Goal: Task Accomplishment & Management: Complete application form

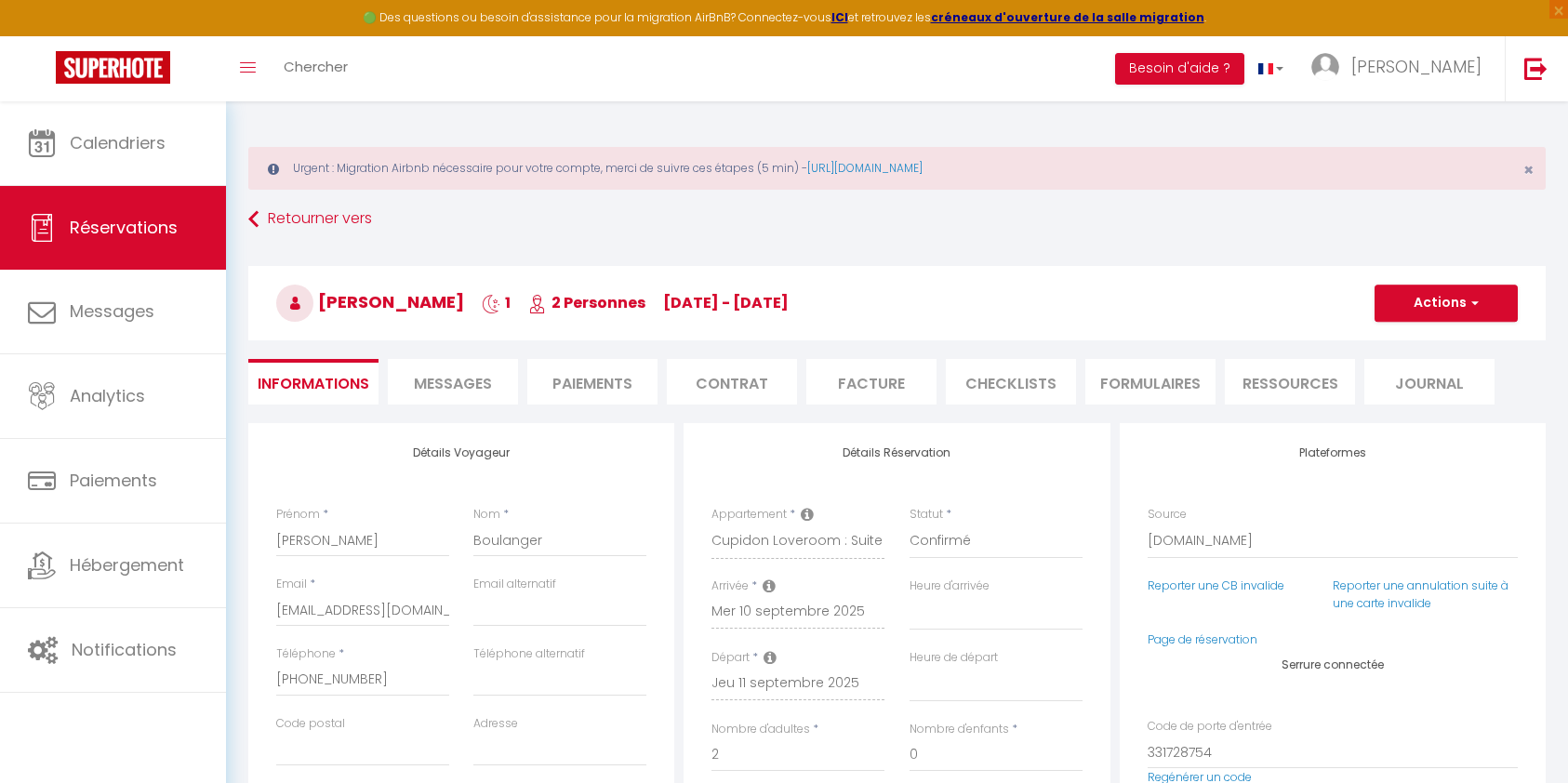
select select "17073"
select select
select select "14"
select select "2"
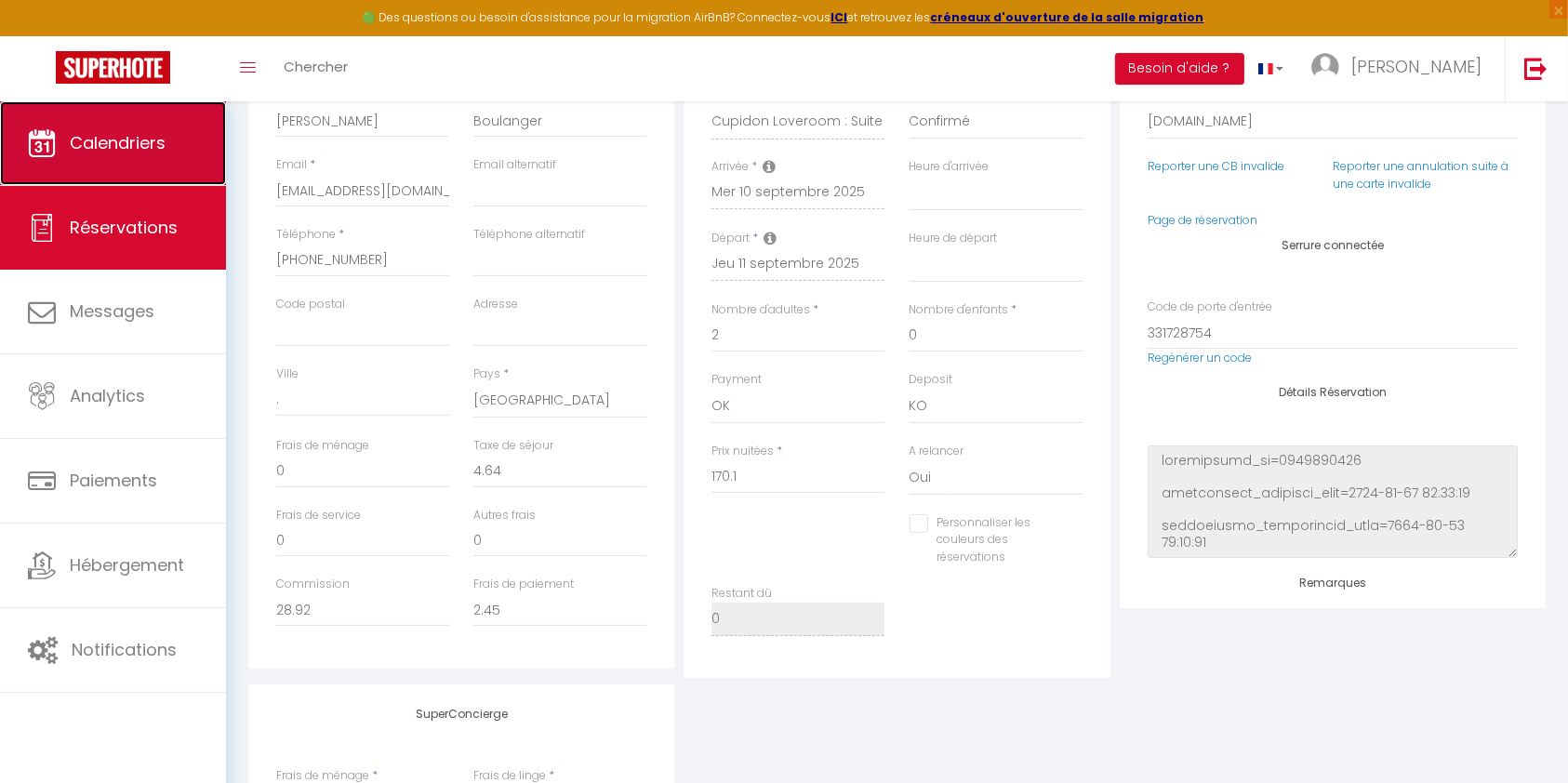
click at [129, 139] on span "Calendriers" at bounding box center [118, 142] width 96 height 23
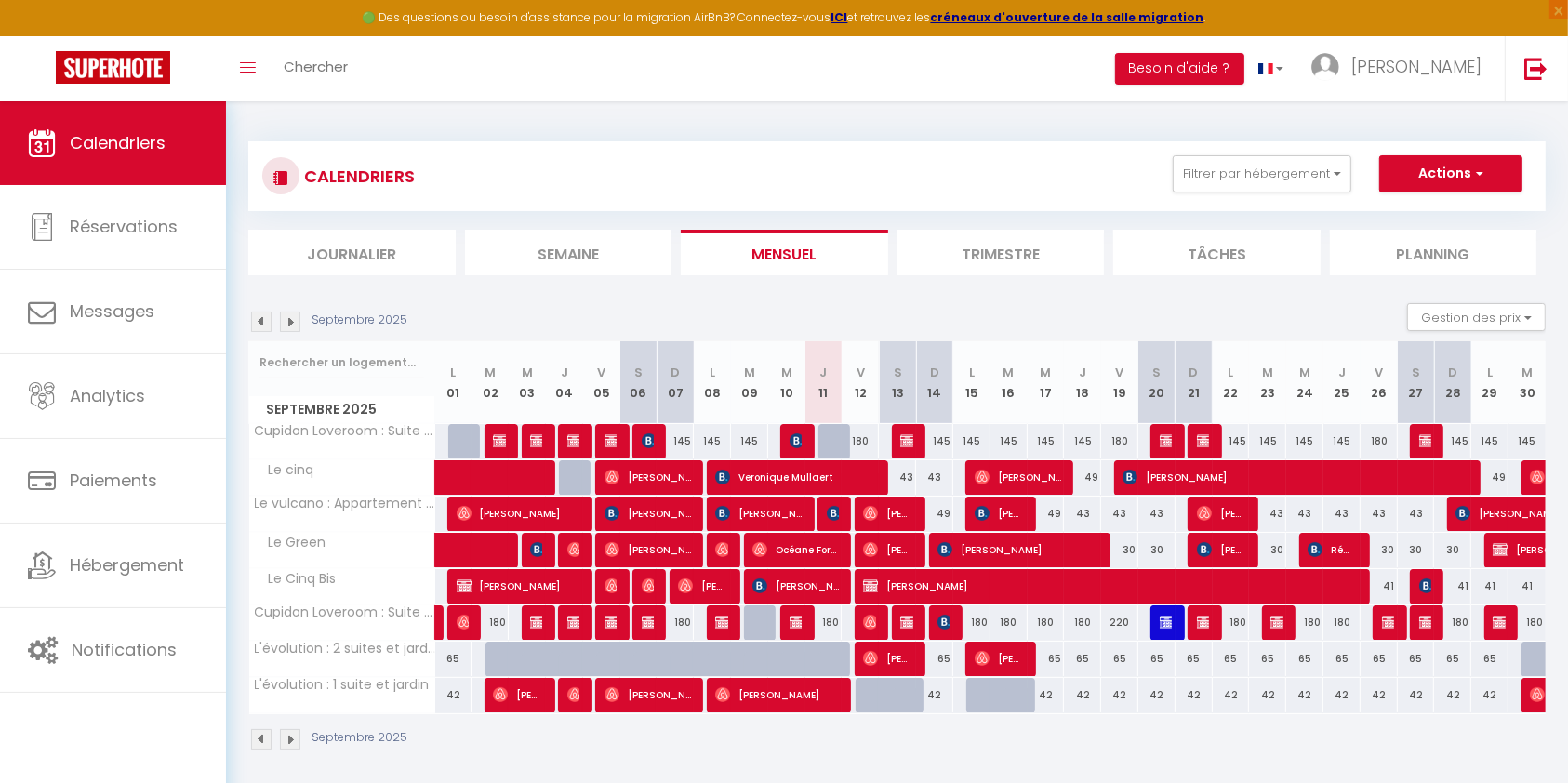
click at [289, 323] on img at bounding box center [290, 322] width 21 height 21
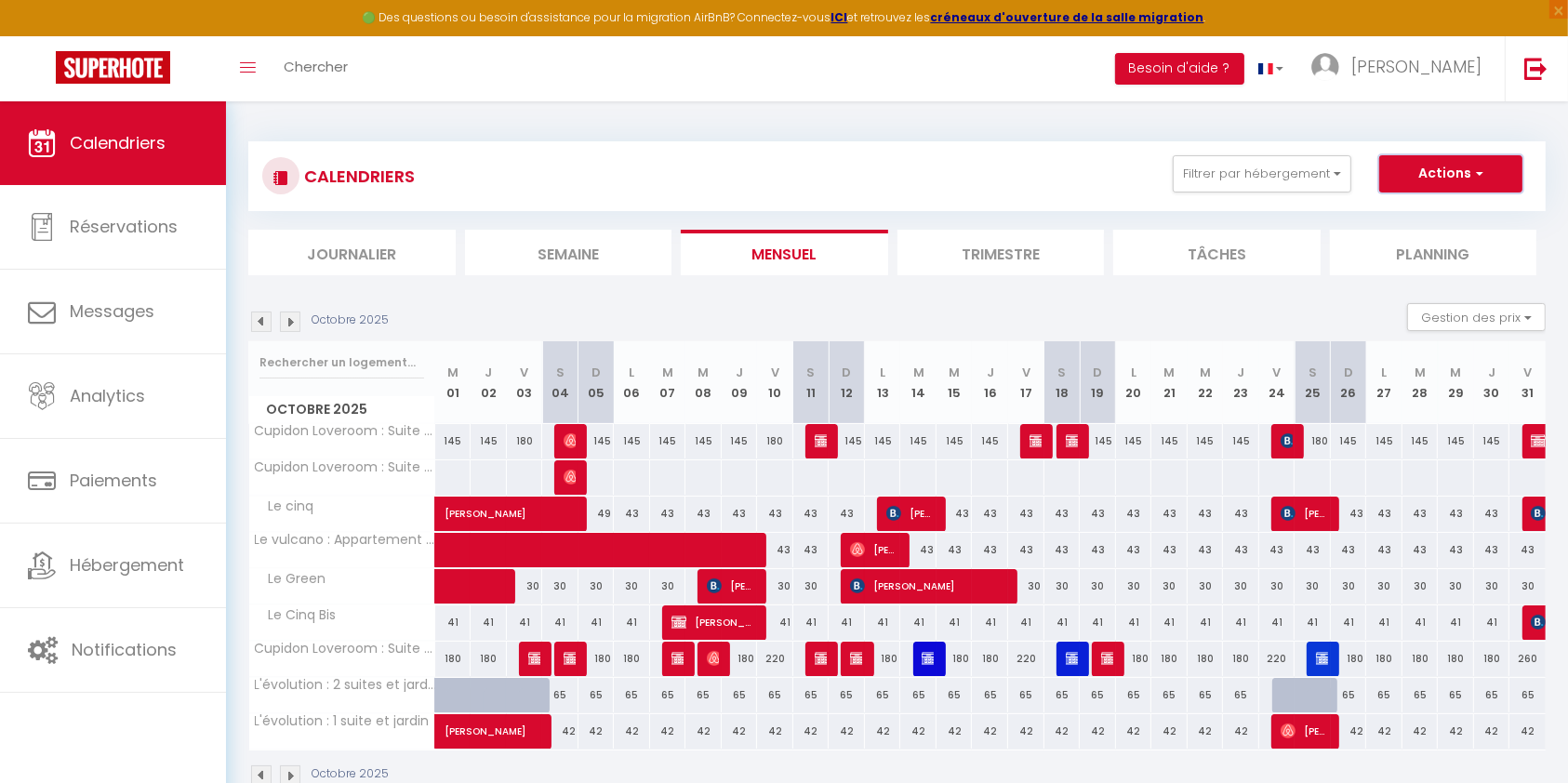
click at [1463, 168] on button "Actions" at bounding box center [1450, 174] width 143 height 37
click at [1461, 203] on link "Nouvelle réservation" at bounding box center [1431, 217] width 161 height 28
select select
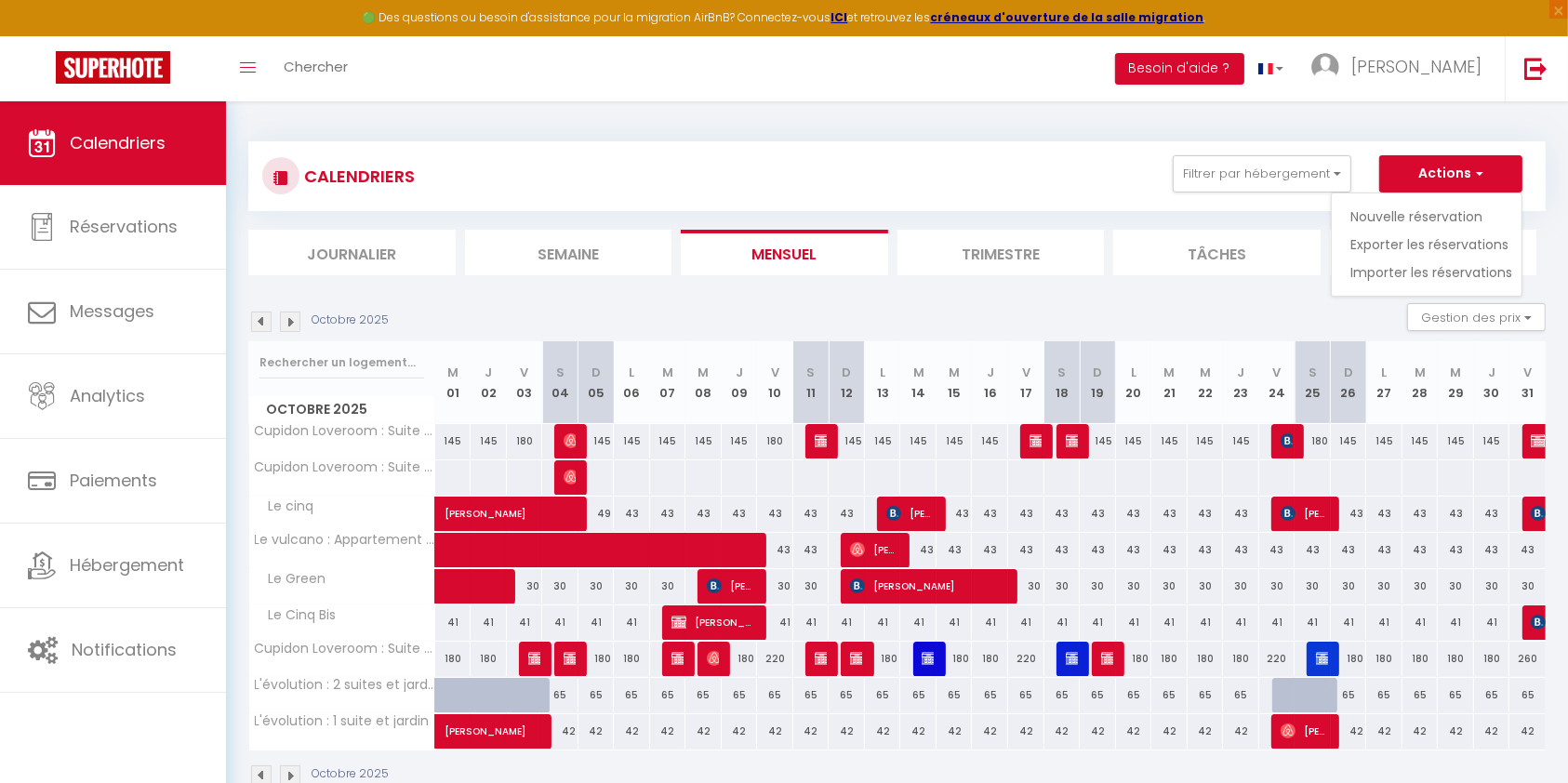
select select
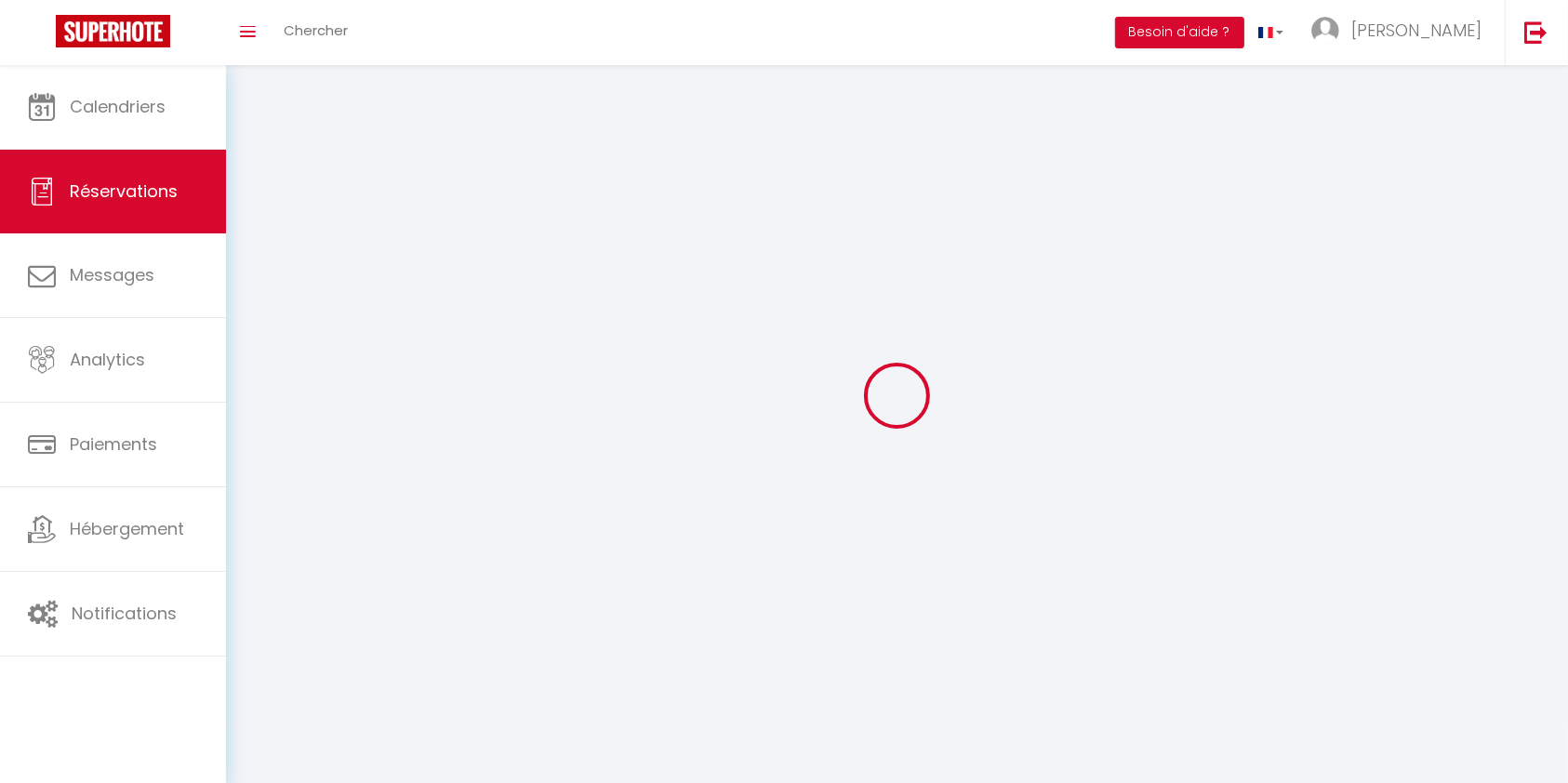
select select
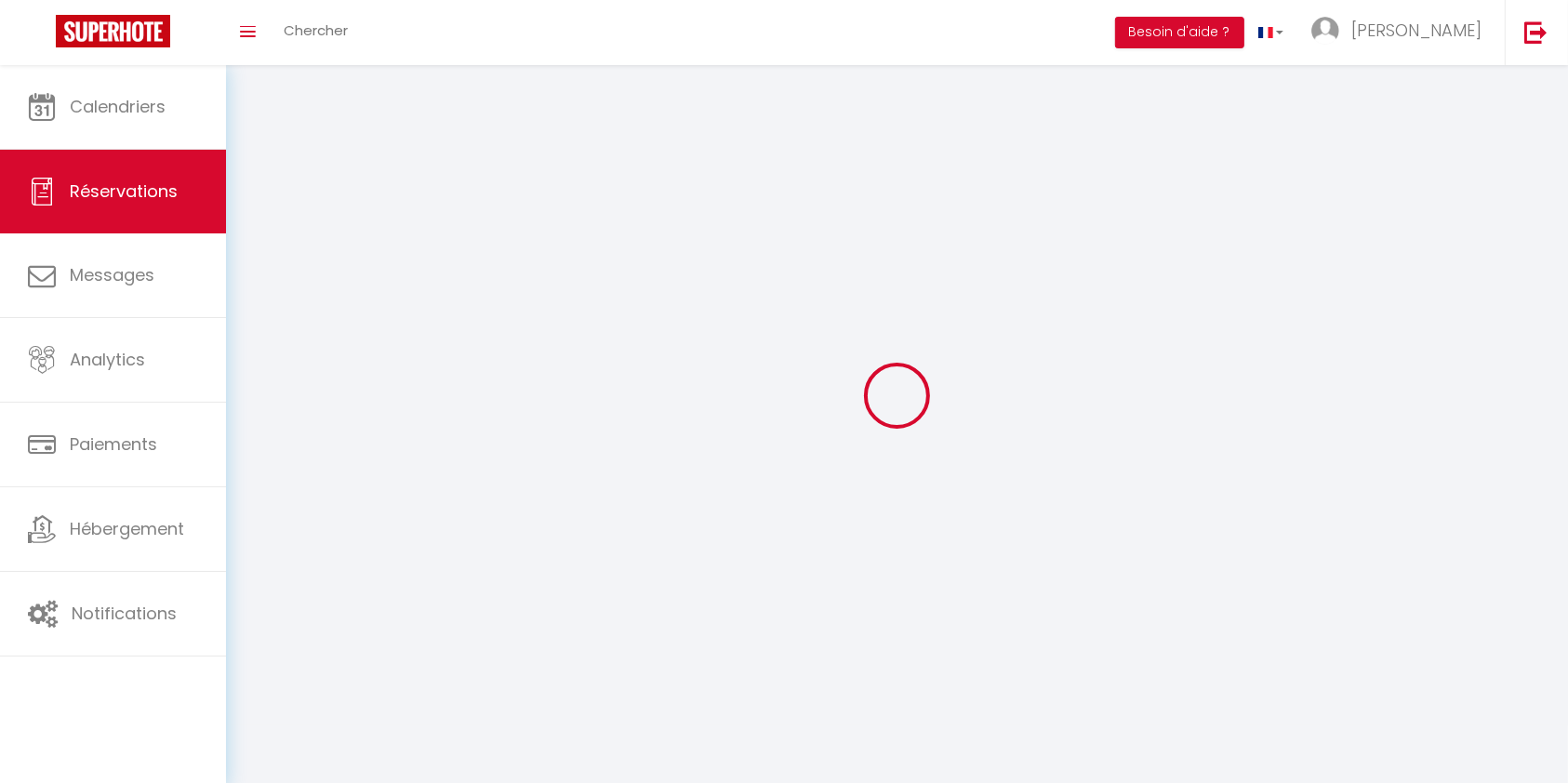
select select
checkbox input "false"
select select
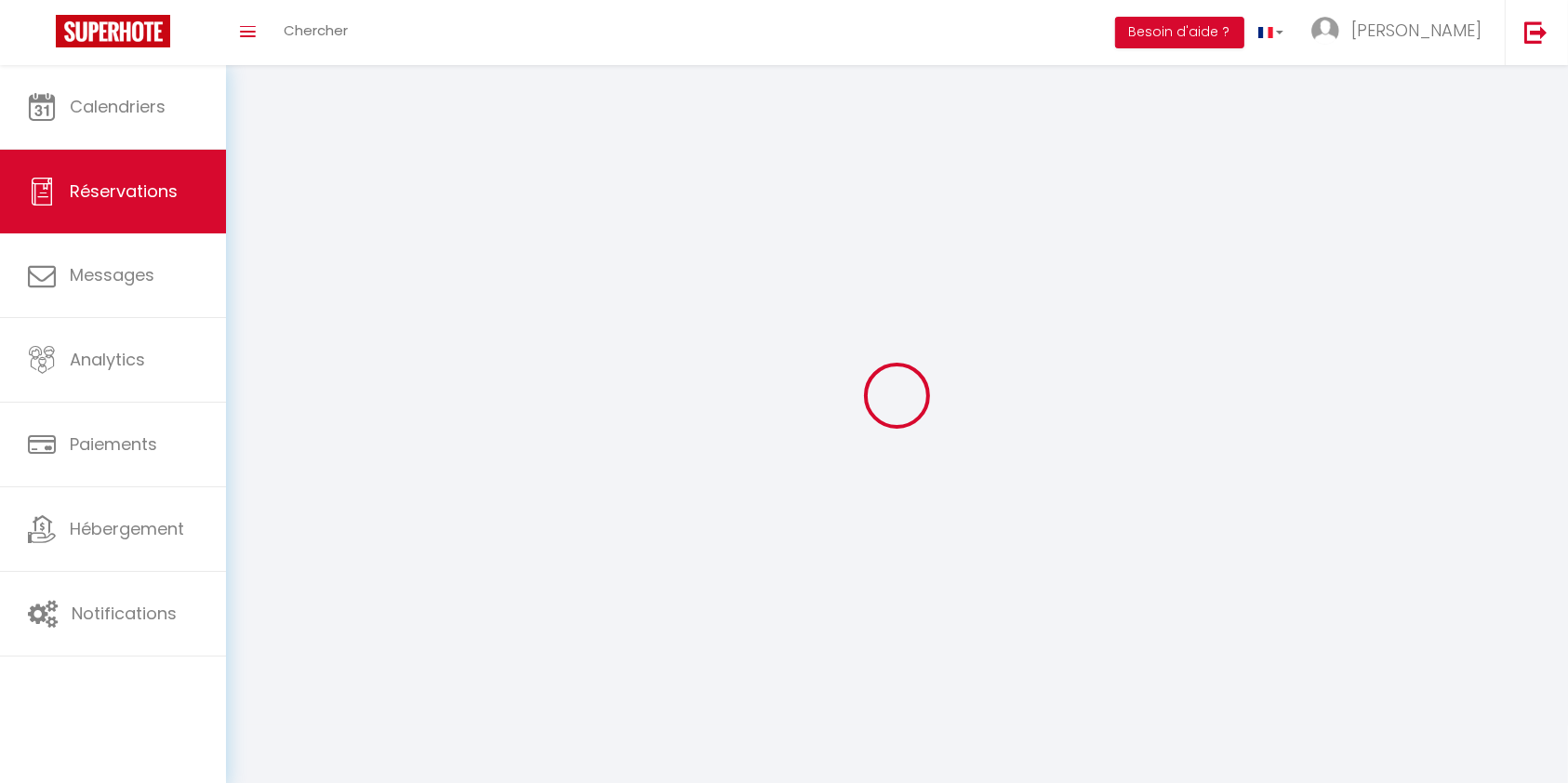
select select
checkbox input "false"
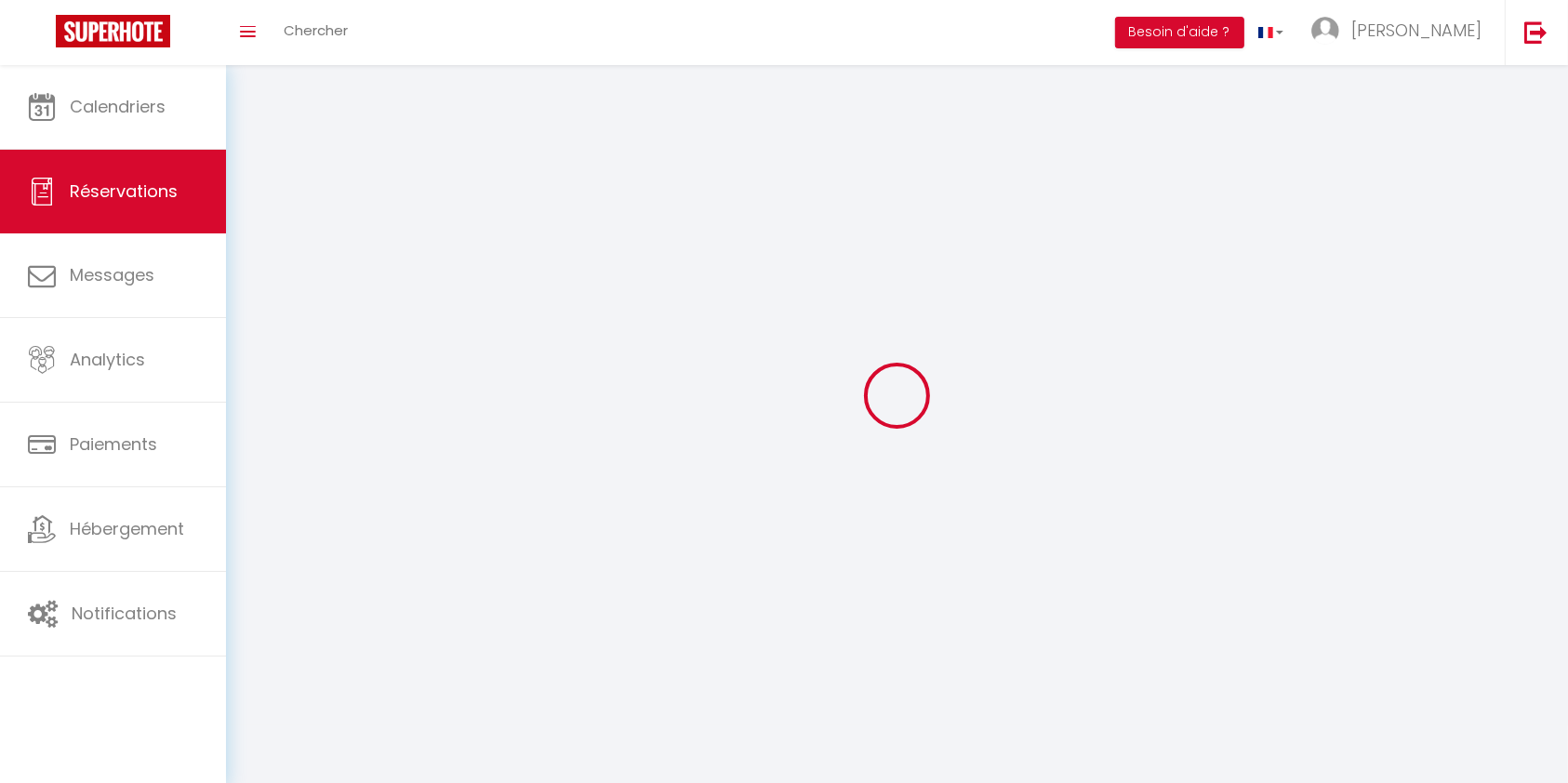
select select
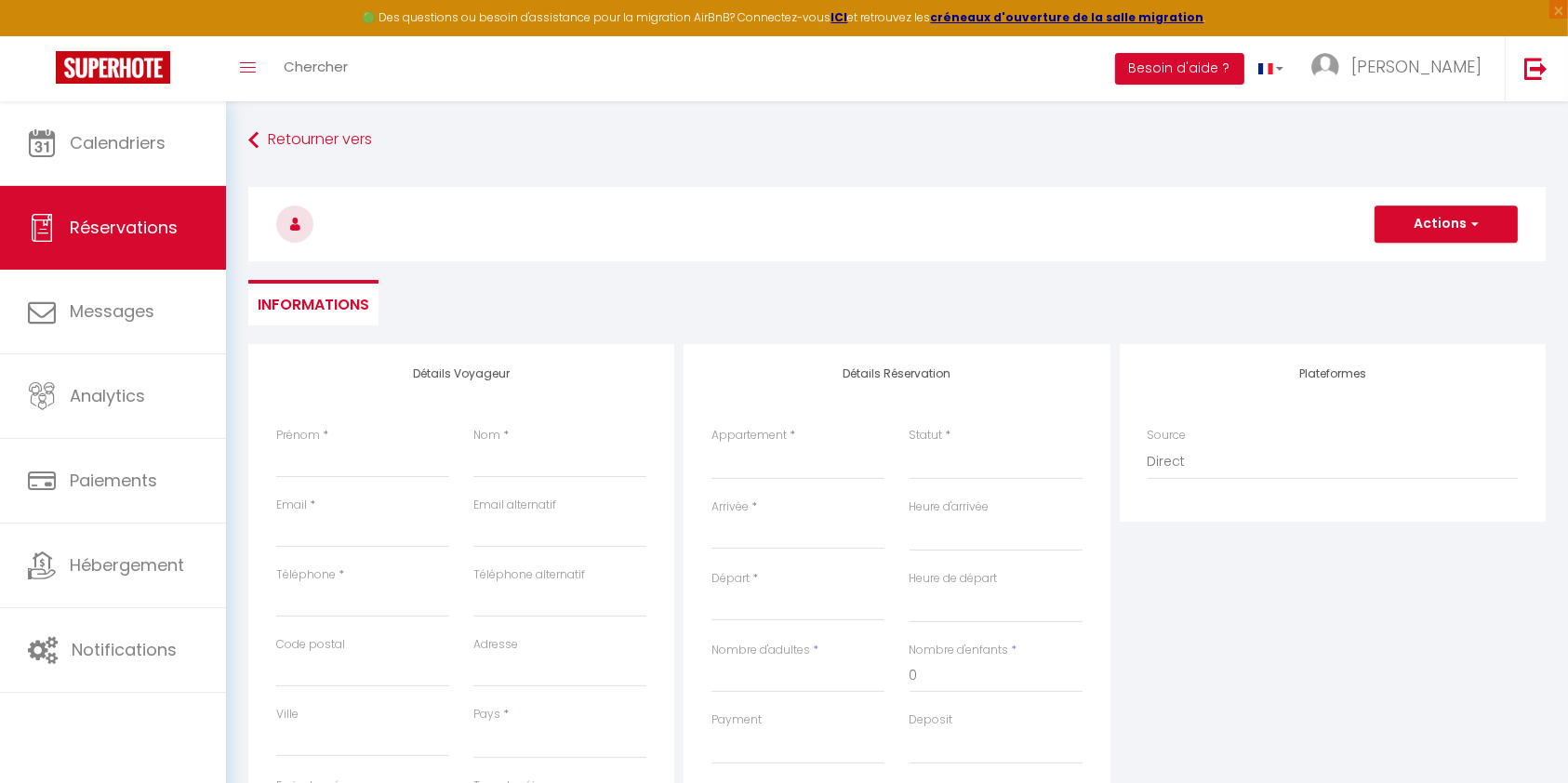
select select
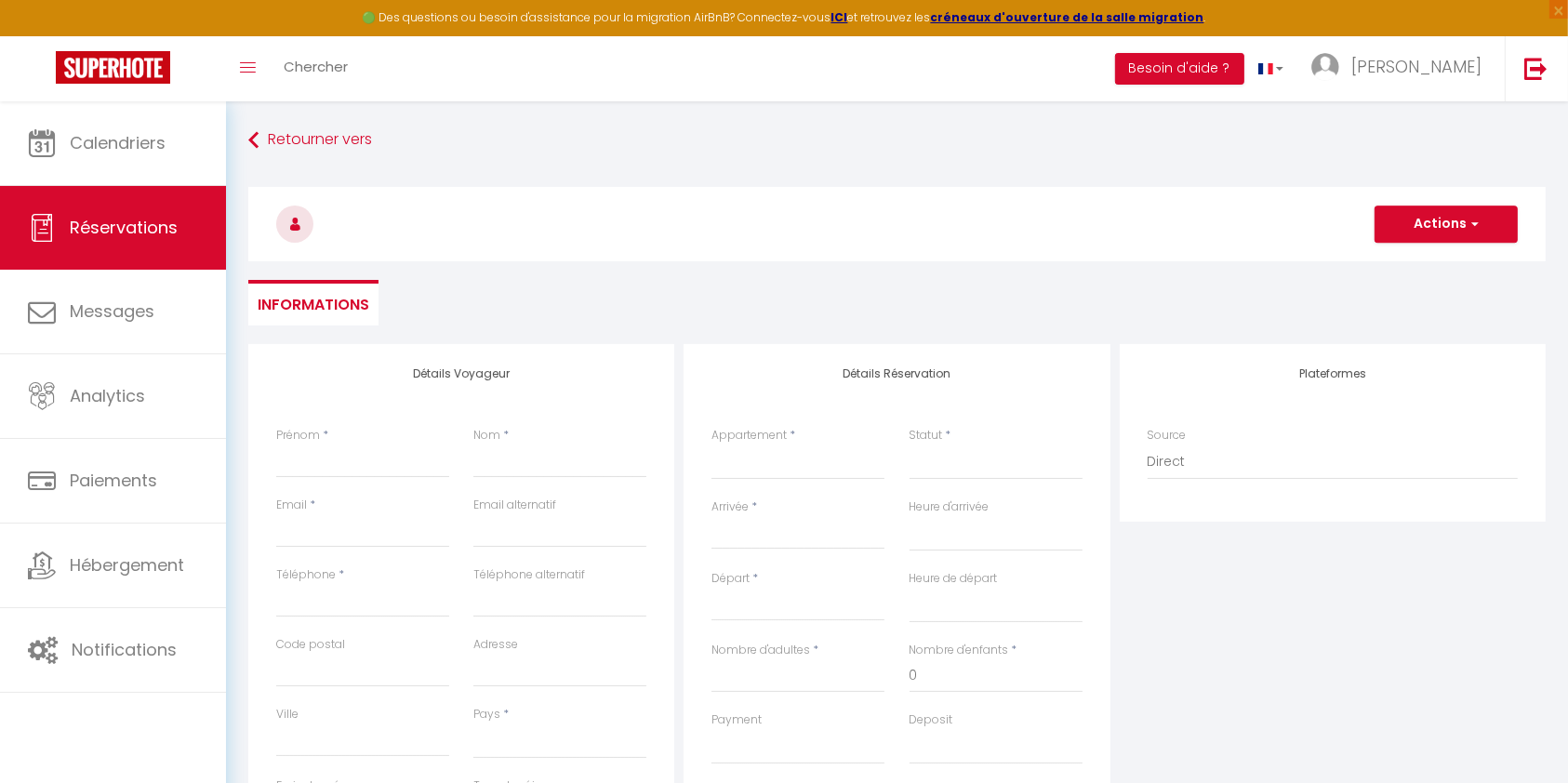
checkbox input "false"
select select
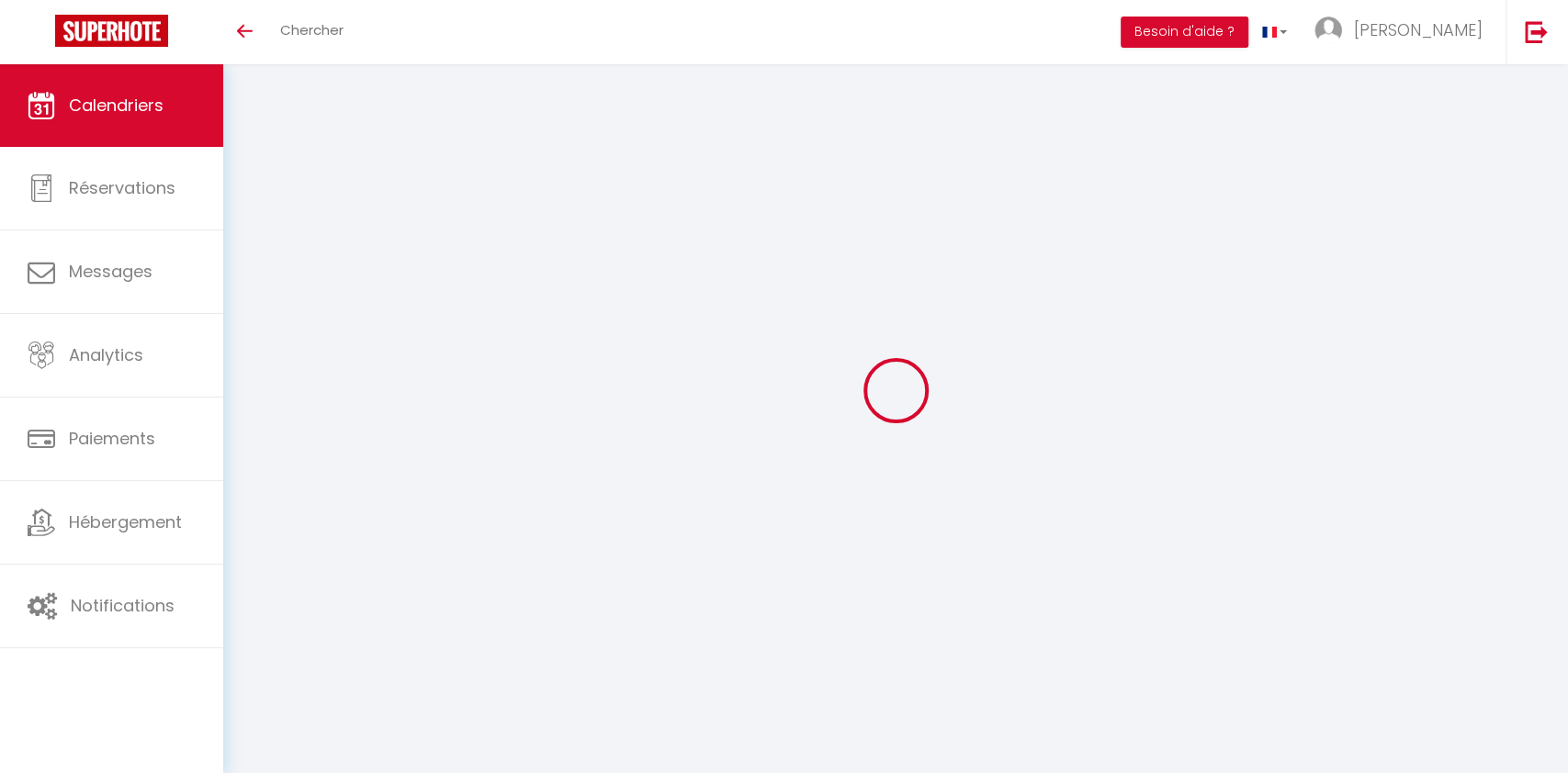
select select
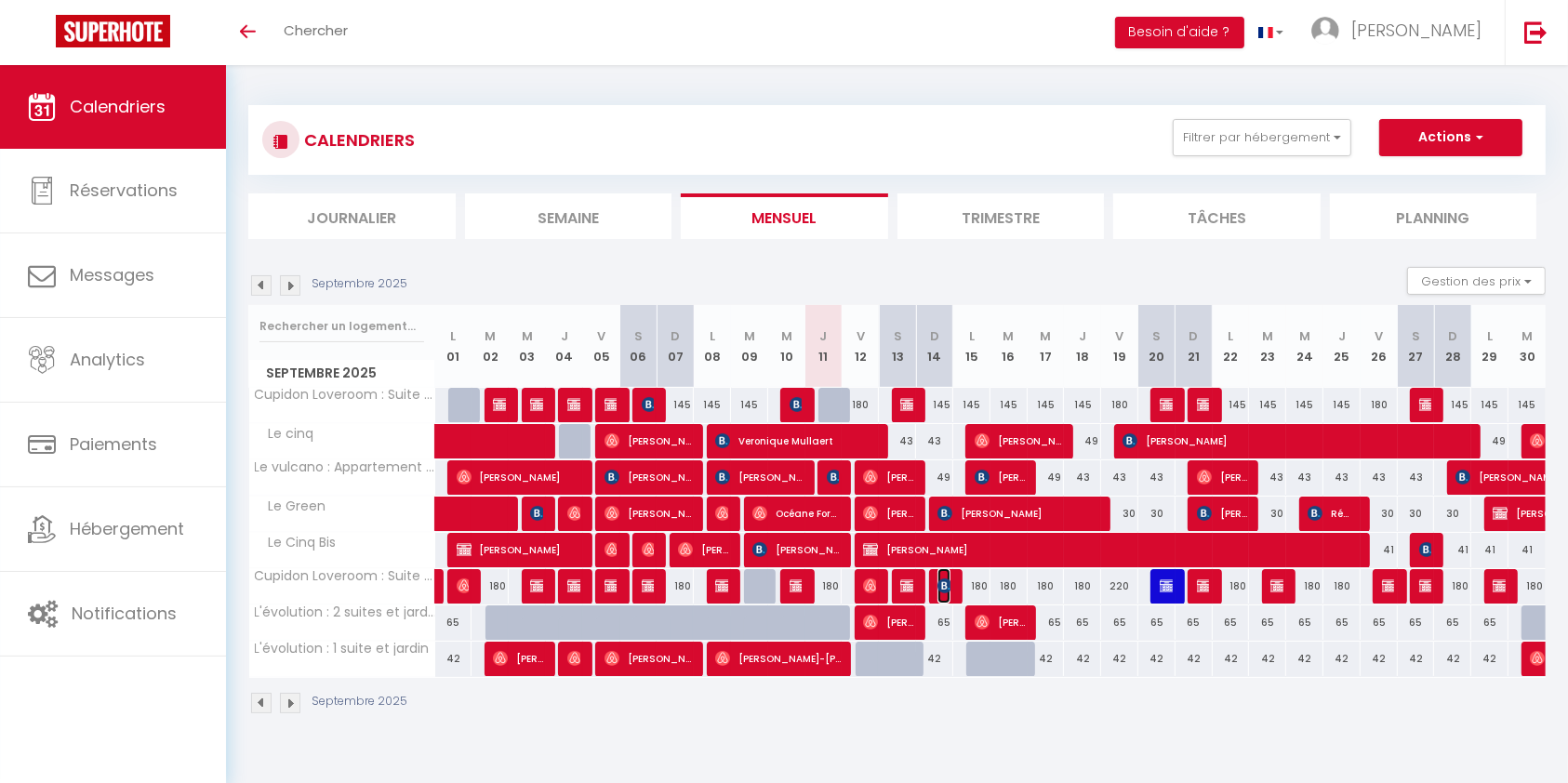
click at [948, 579] on img at bounding box center [945, 586] width 15 height 15
select select "OK"
select select "0"
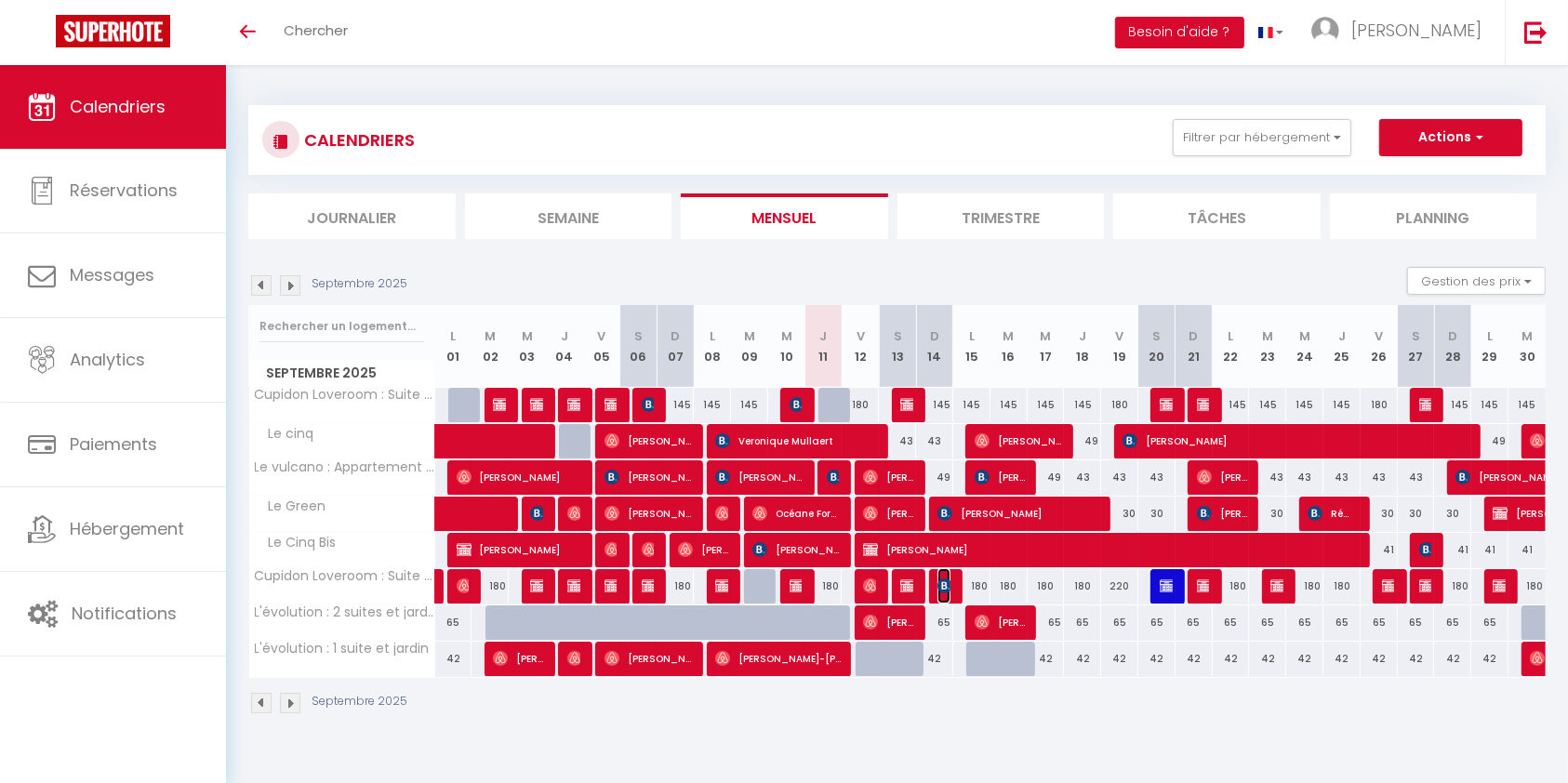
select select "1"
select select
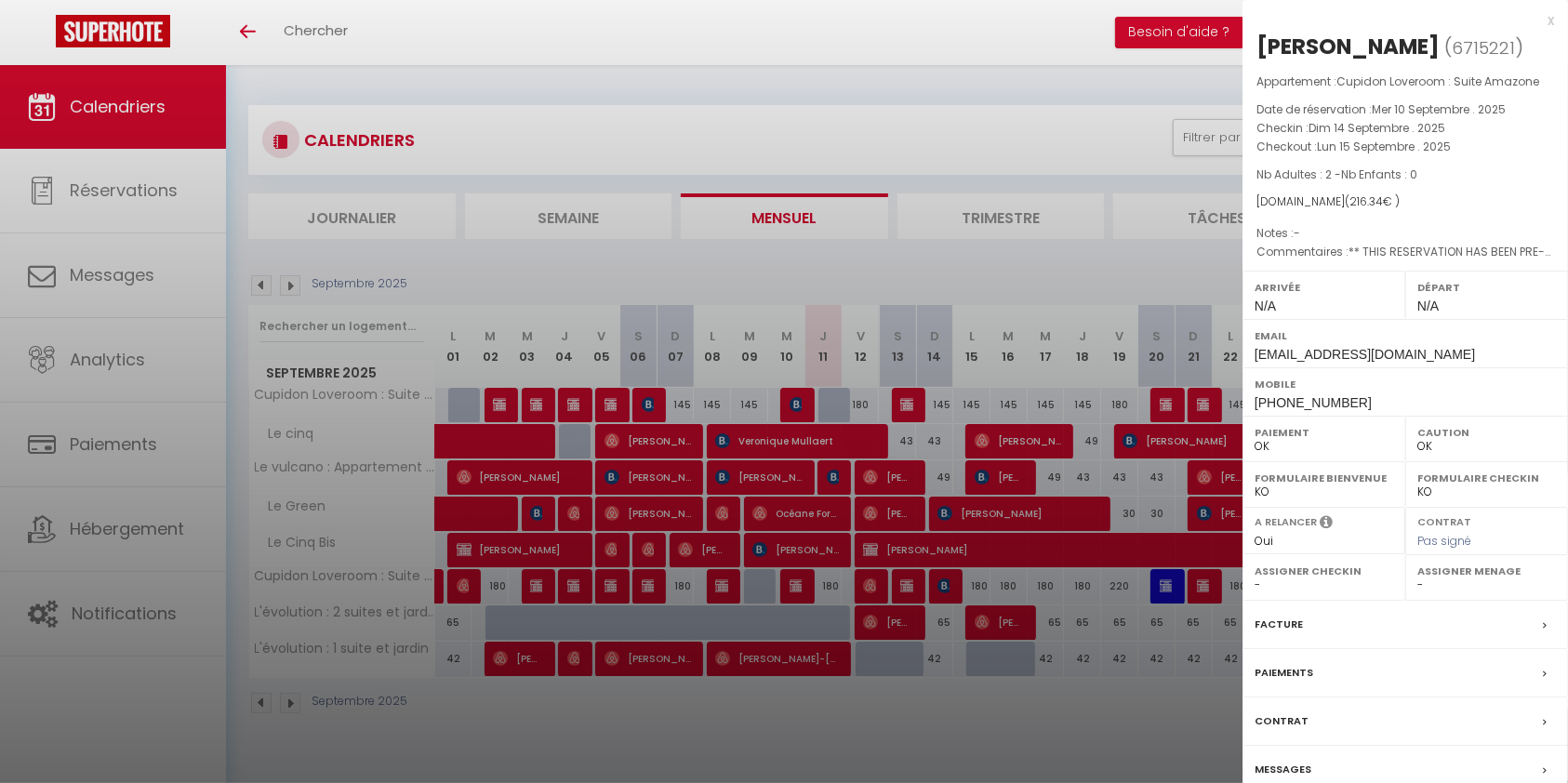
click at [936, 71] on div at bounding box center [784, 391] width 1568 height 783
